Goal: Task Accomplishment & Management: Complete application form

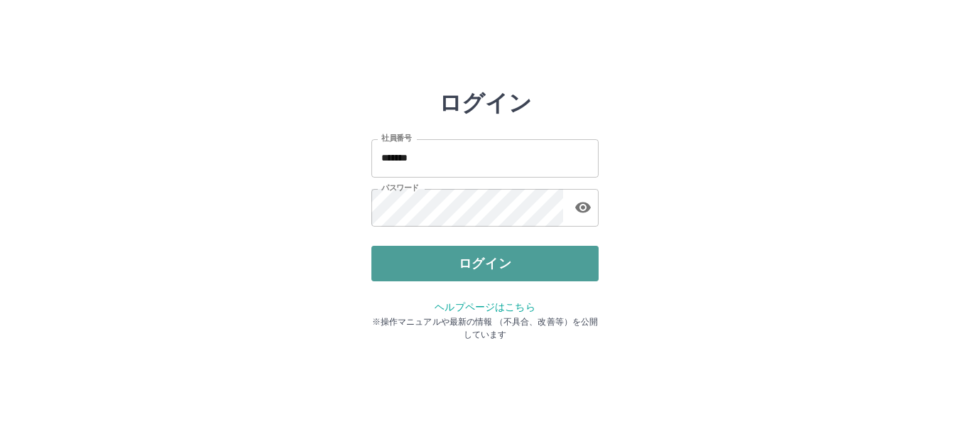
click at [502, 277] on button "ログイン" at bounding box center [484, 263] width 227 height 35
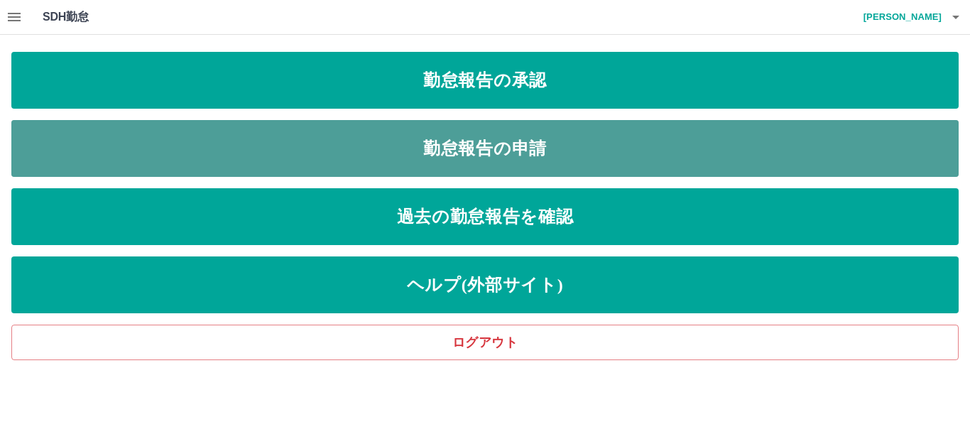
click at [509, 148] on link "勤怠報告の申請" at bounding box center [484, 148] width 947 height 57
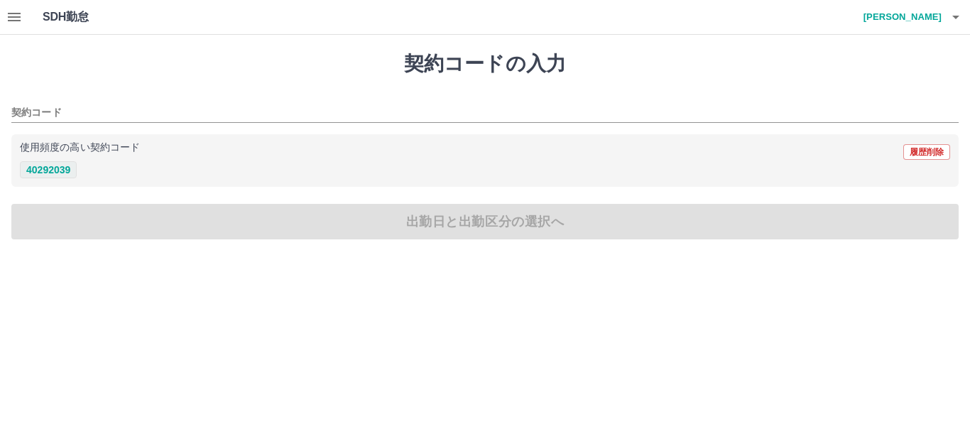
click at [41, 171] on button "40292039" at bounding box center [48, 169] width 57 height 17
type input "********"
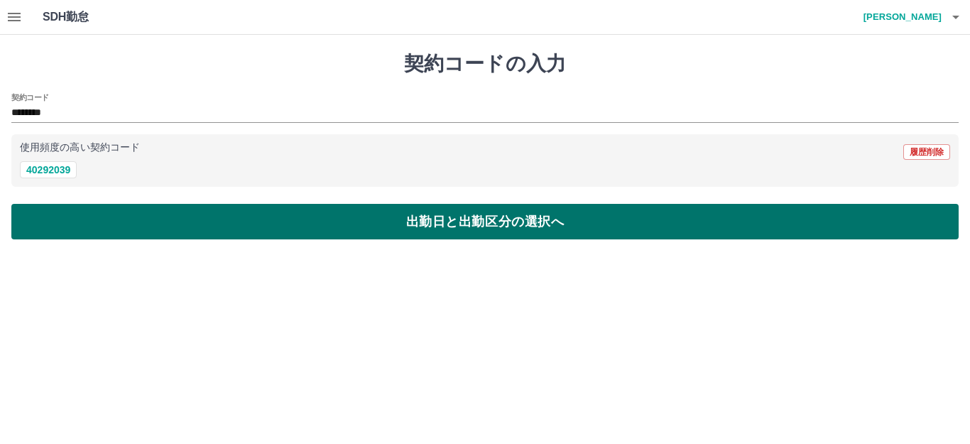
click at [480, 215] on button "出勤日と出勤区分の選択へ" at bounding box center [484, 221] width 947 height 35
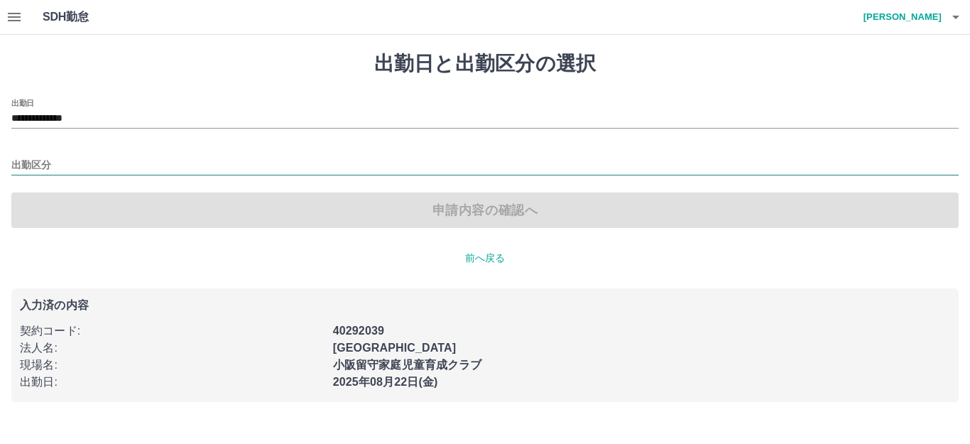
click at [53, 166] on input "出勤区分" at bounding box center [484, 166] width 947 height 18
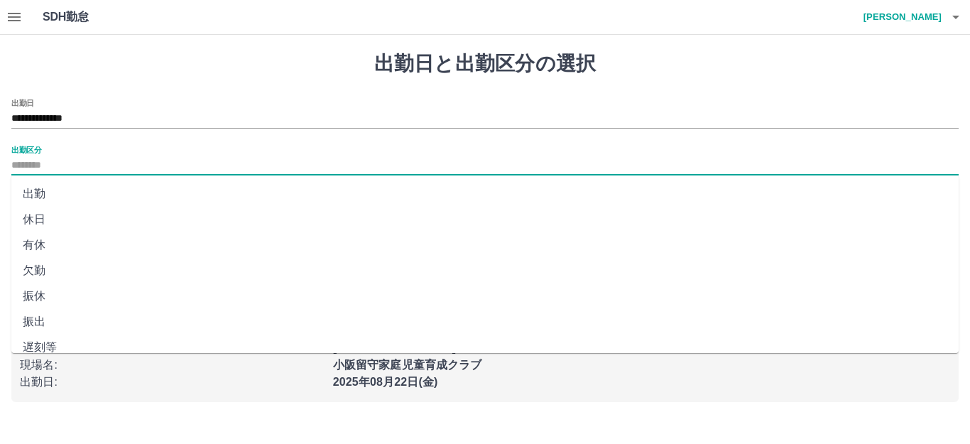
click at [53, 189] on li "出勤" at bounding box center [484, 194] width 947 height 26
type input "**"
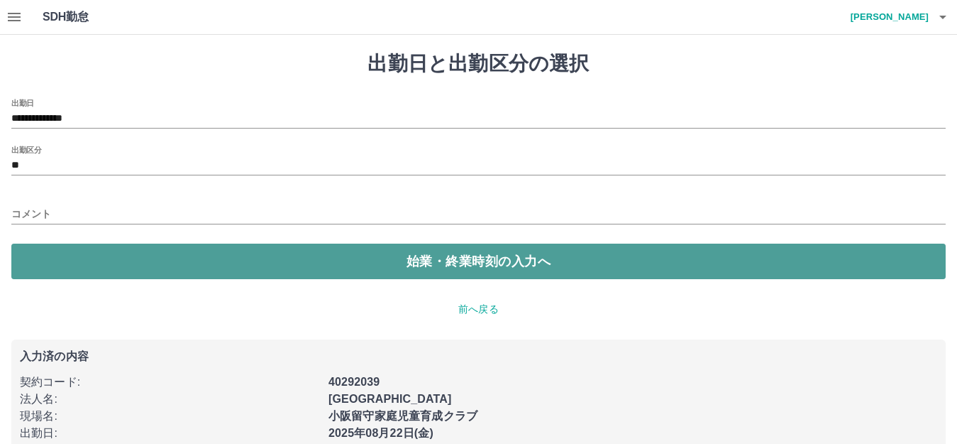
click at [456, 263] on button "始業・終業時刻の入力へ" at bounding box center [478, 260] width 935 height 35
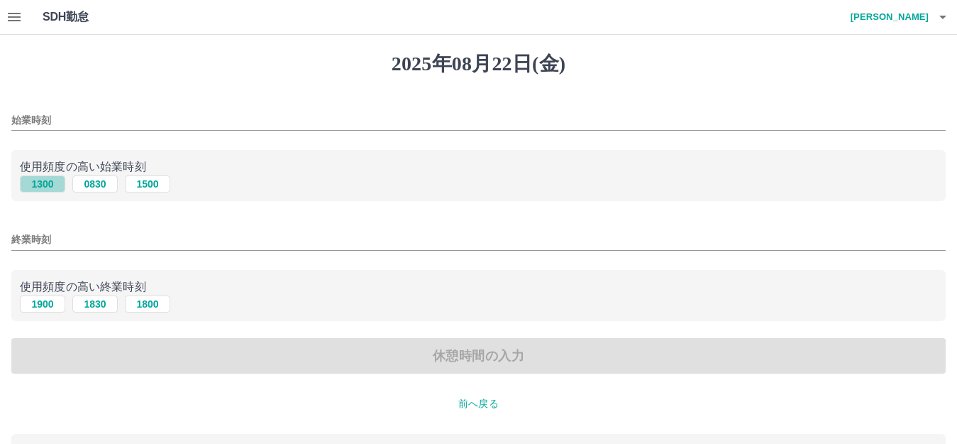
click at [41, 187] on button "1300" at bounding box center [42, 183] width 45 height 17
type input "****"
click at [57, 309] on button "1900" at bounding box center [42, 303] width 45 height 17
type input "****"
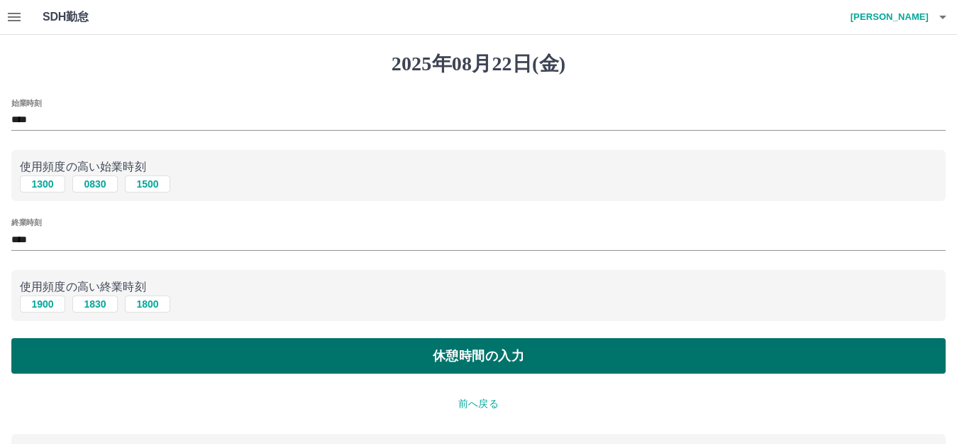
click at [501, 348] on button "休憩時間の入力" at bounding box center [478, 355] width 935 height 35
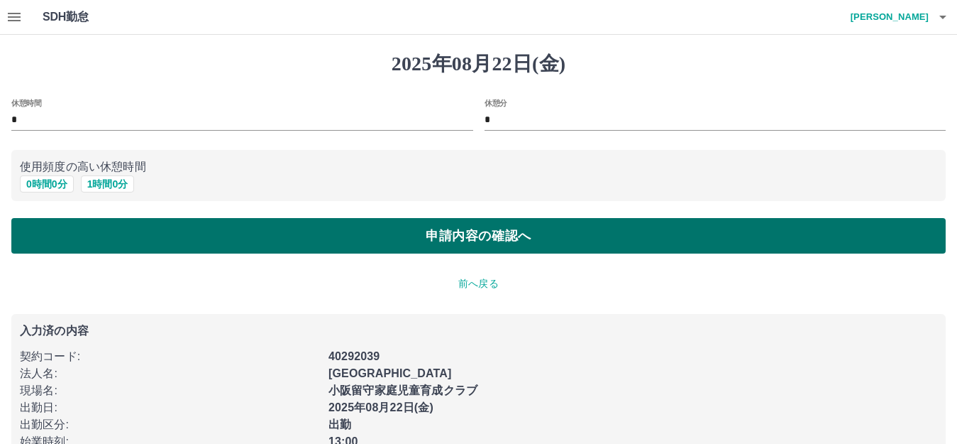
click at [505, 234] on button "申請内容の確認へ" at bounding box center [478, 235] width 935 height 35
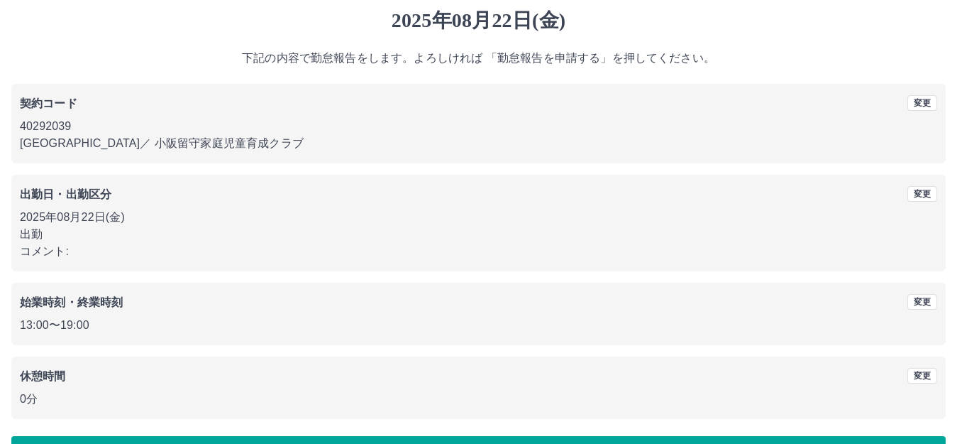
scroll to position [88, 0]
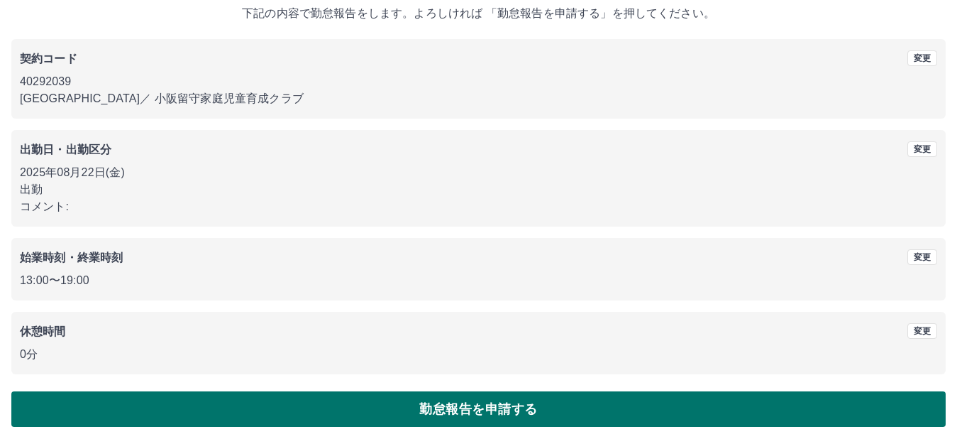
click at [495, 400] on button "勤怠報告を申請する" at bounding box center [478, 408] width 935 height 35
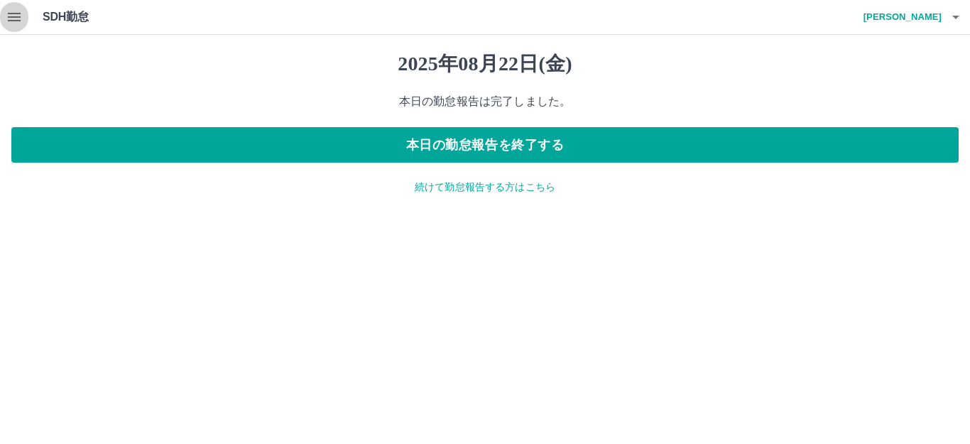
click at [18, 17] on icon "button" at bounding box center [14, 17] width 13 height 9
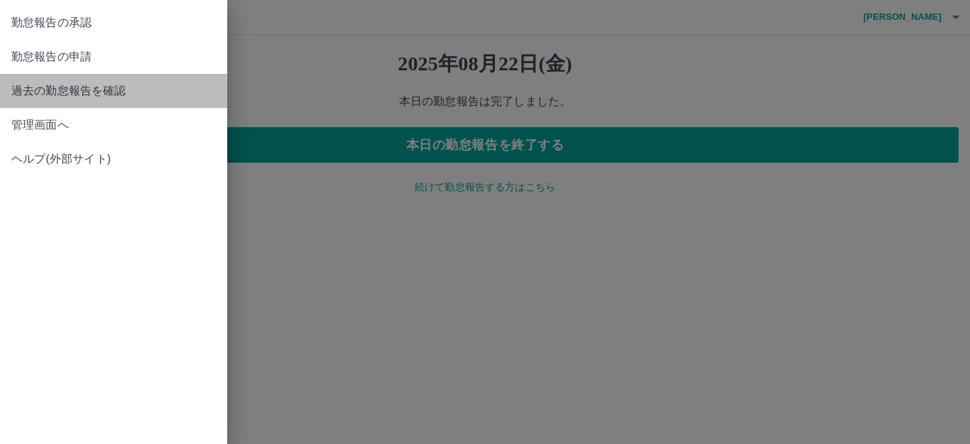
click at [132, 91] on span "過去の勤怠報告を確認" at bounding box center [113, 90] width 204 height 17
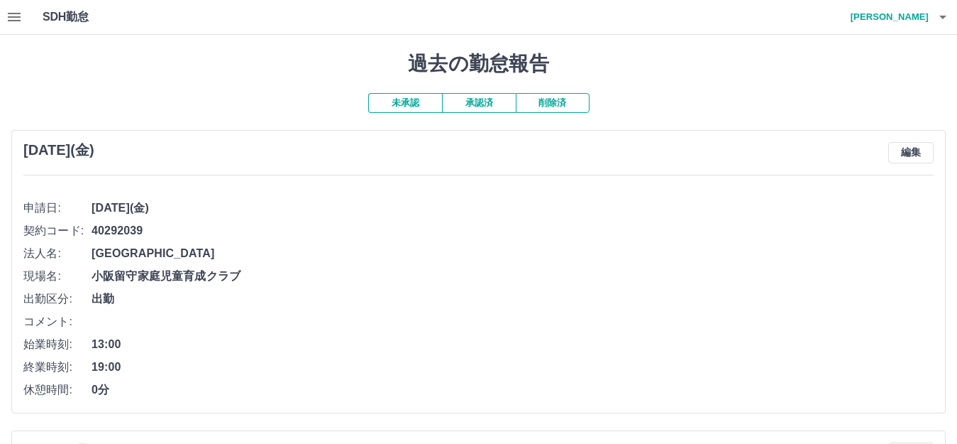
click at [473, 109] on button "承認済" at bounding box center [479, 103] width 74 height 20
click at [942, 13] on icon "button" at bounding box center [943, 17] width 17 height 17
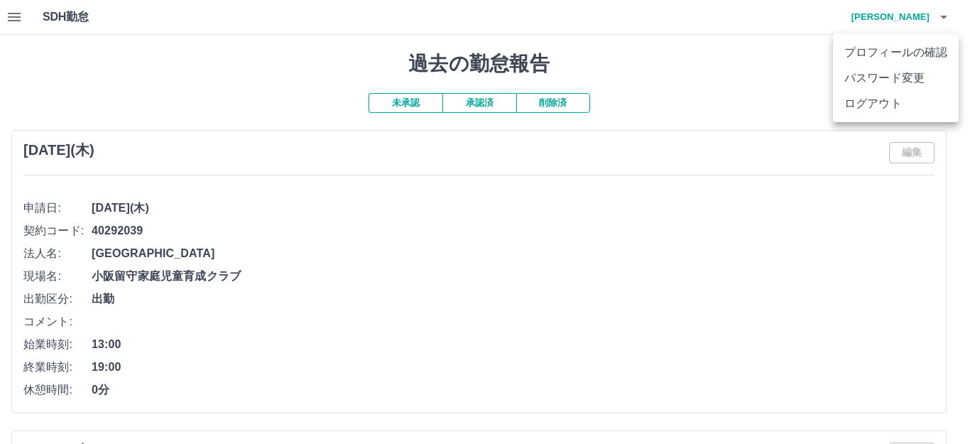
click at [897, 104] on li "ログアウト" at bounding box center [896, 104] width 126 height 26
